Goal: Task Accomplishment & Management: Complete application form

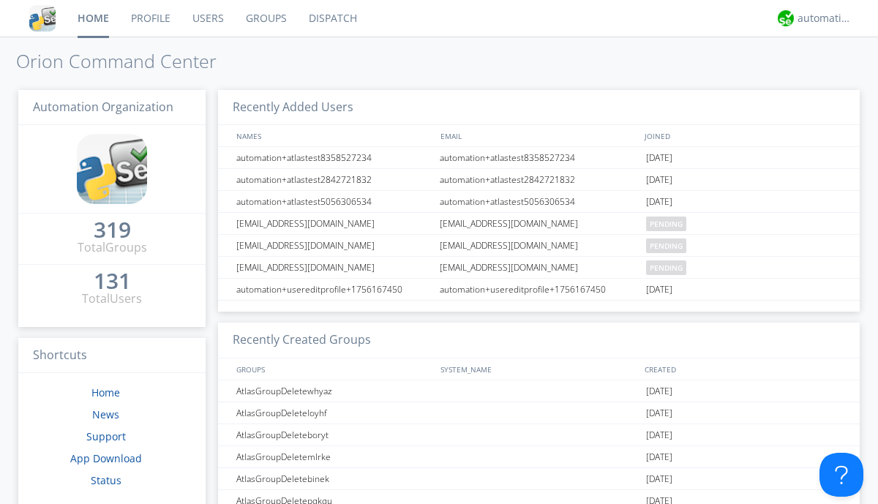
click at [207, 18] on link "Users" at bounding box center [207, 18] width 53 height 37
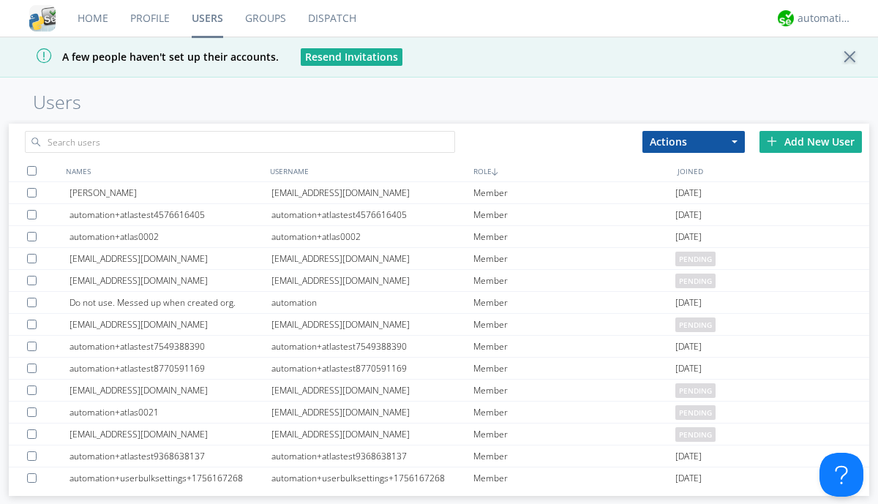
click at [811, 141] on div "Add New User" at bounding box center [810, 142] width 102 height 22
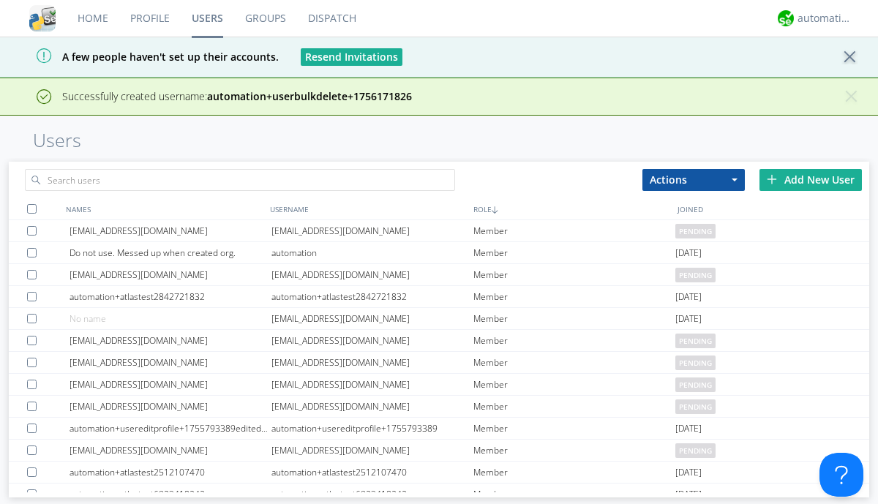
click at [811, 179] on div "Add New User" at bounding box center [810, 180] width 102 height 22
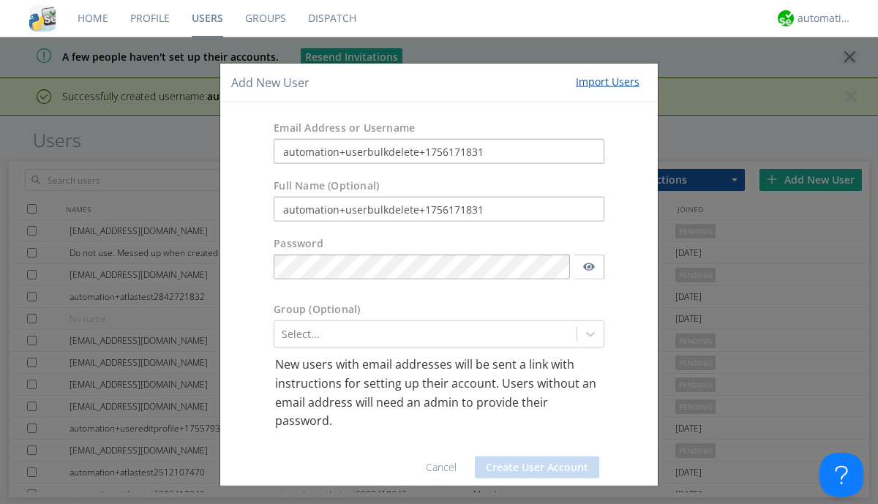
type input "automation+userbulkdelete+1756171831"
click at [531, 467] on button "Create User Account" at bounding box center [537, 467] width 124 height 22
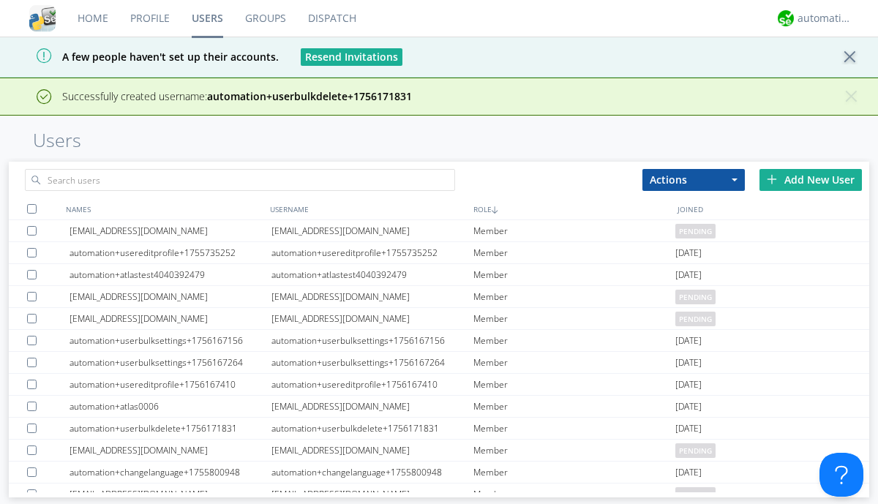
click at [811, 179] on div "Add New User" at bounding box center [810, 180] width 102 height 22
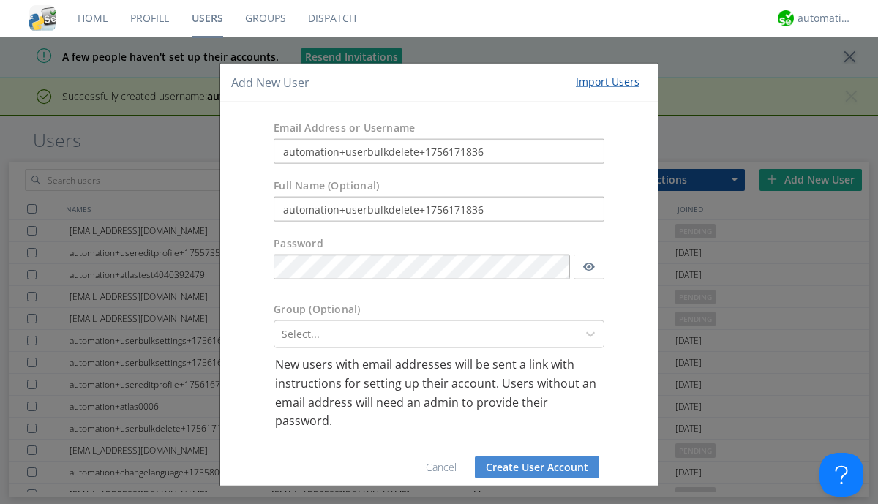
click at [531, 467] on button "Create User Account" at bounding box center [537, 467] width 124 height 22
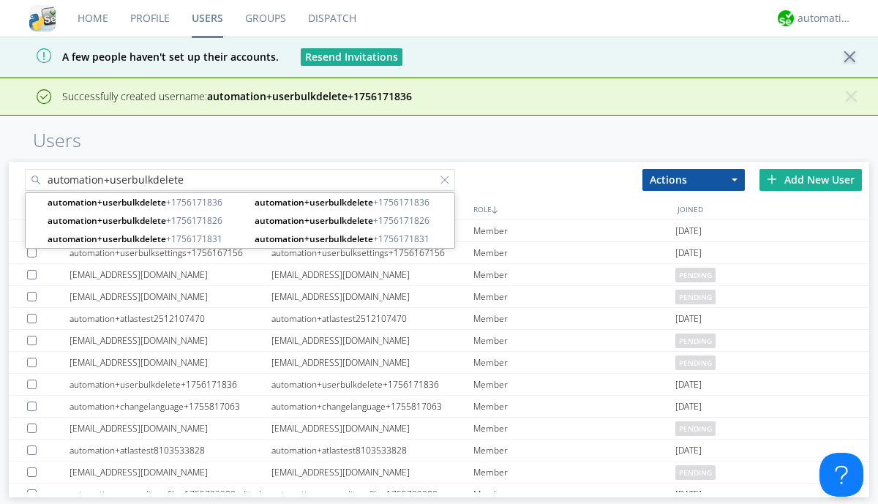
type input "automation+userbulkdelete"
